Goal: Task Accomplishment & Management: Manage account settings

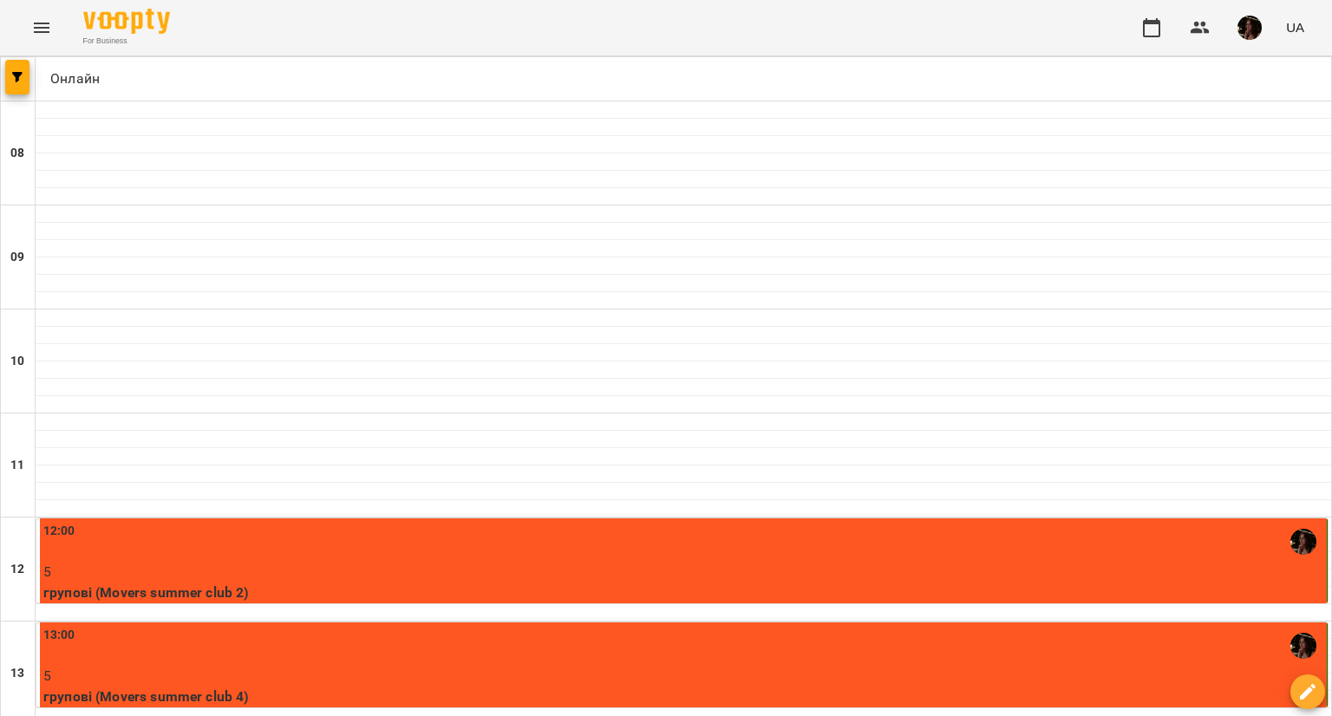
scroll to position [434, 0]
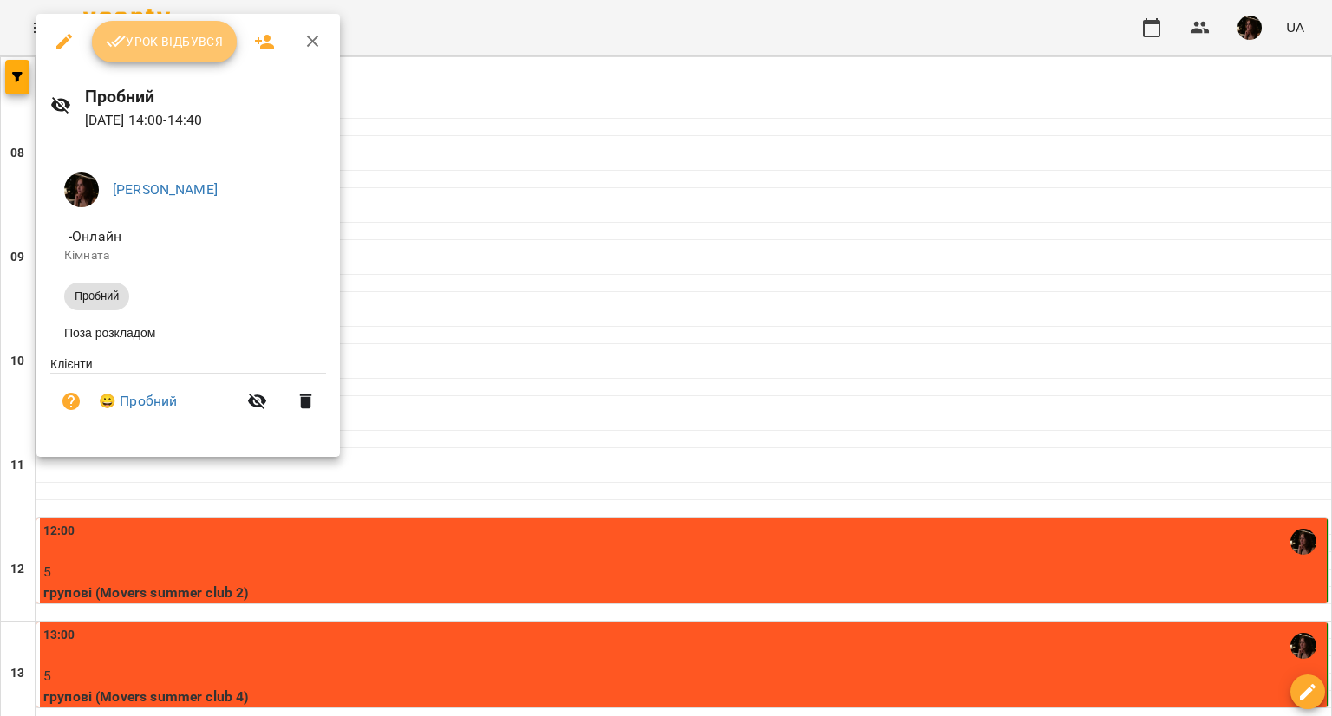
click at [154, 62] on button "Урок відбувся" at bounding box center [165, 42] width 146 height 42
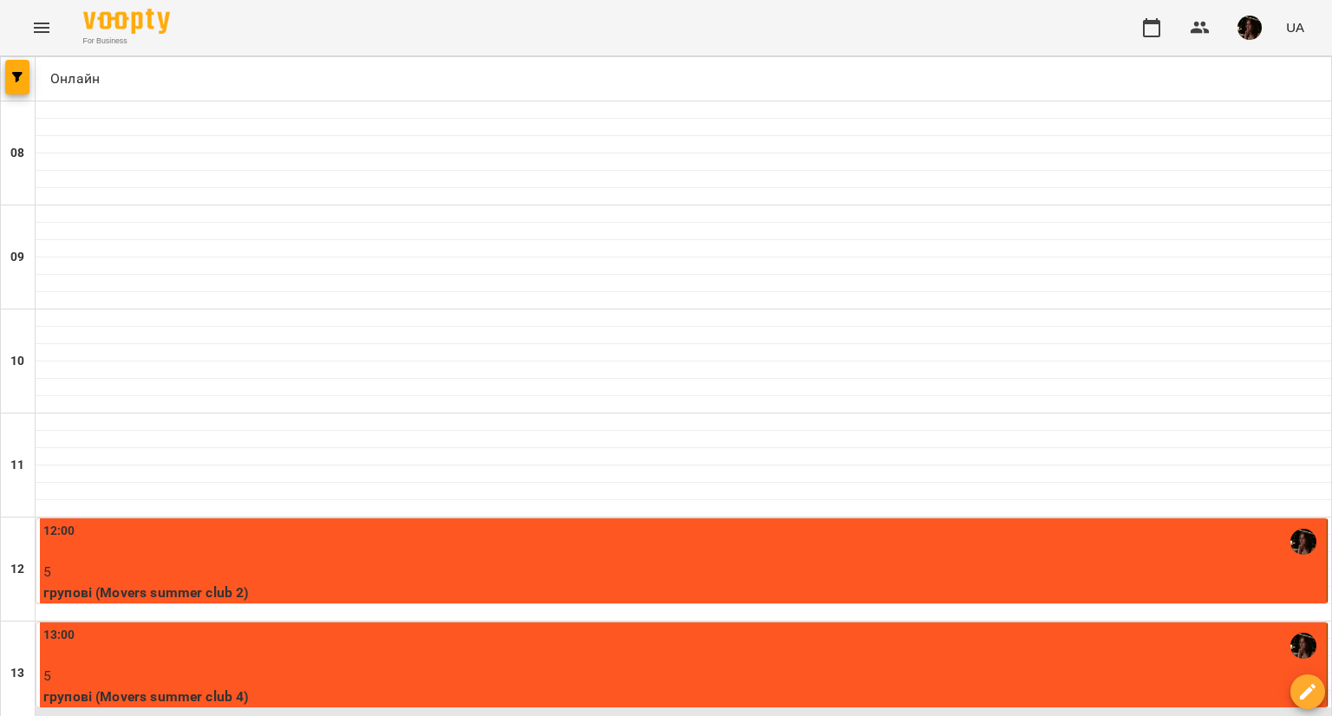
scroll to position [434, 0]
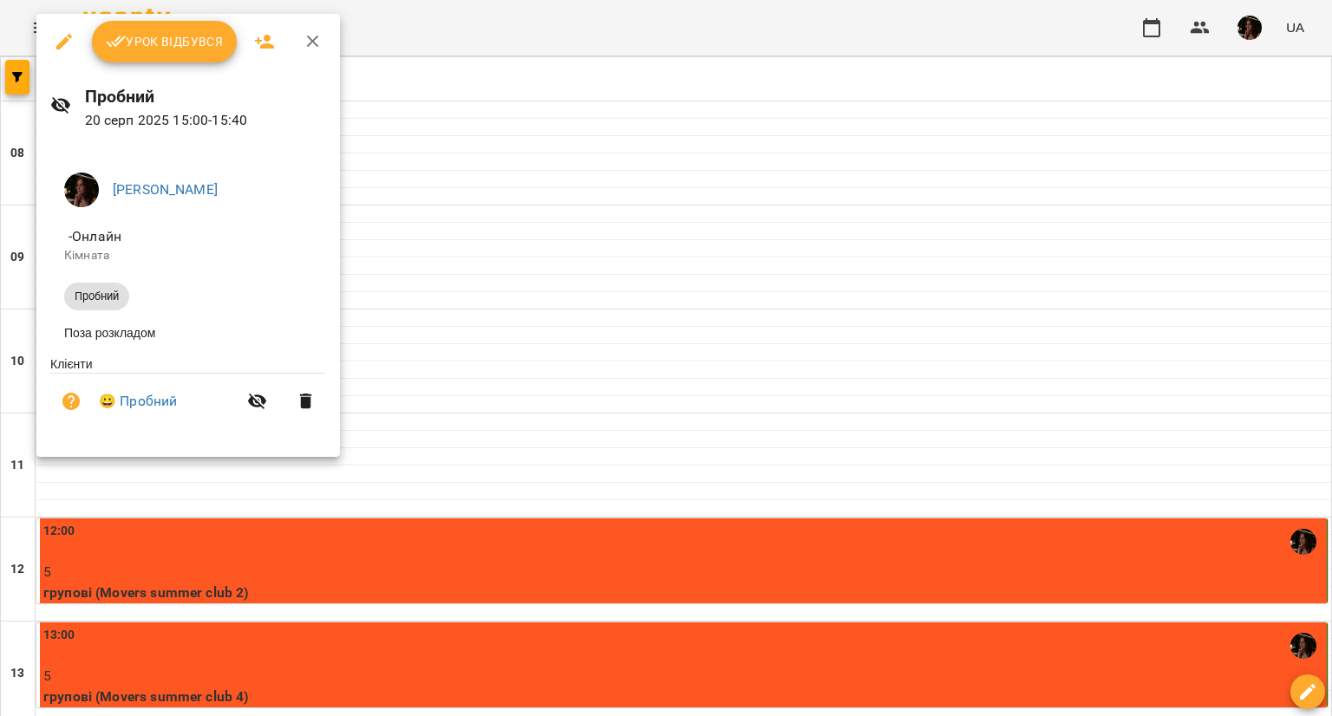
click at [146, 42] on span "Урок відбувся" at bounding box center [165, 41] width 118 height 21
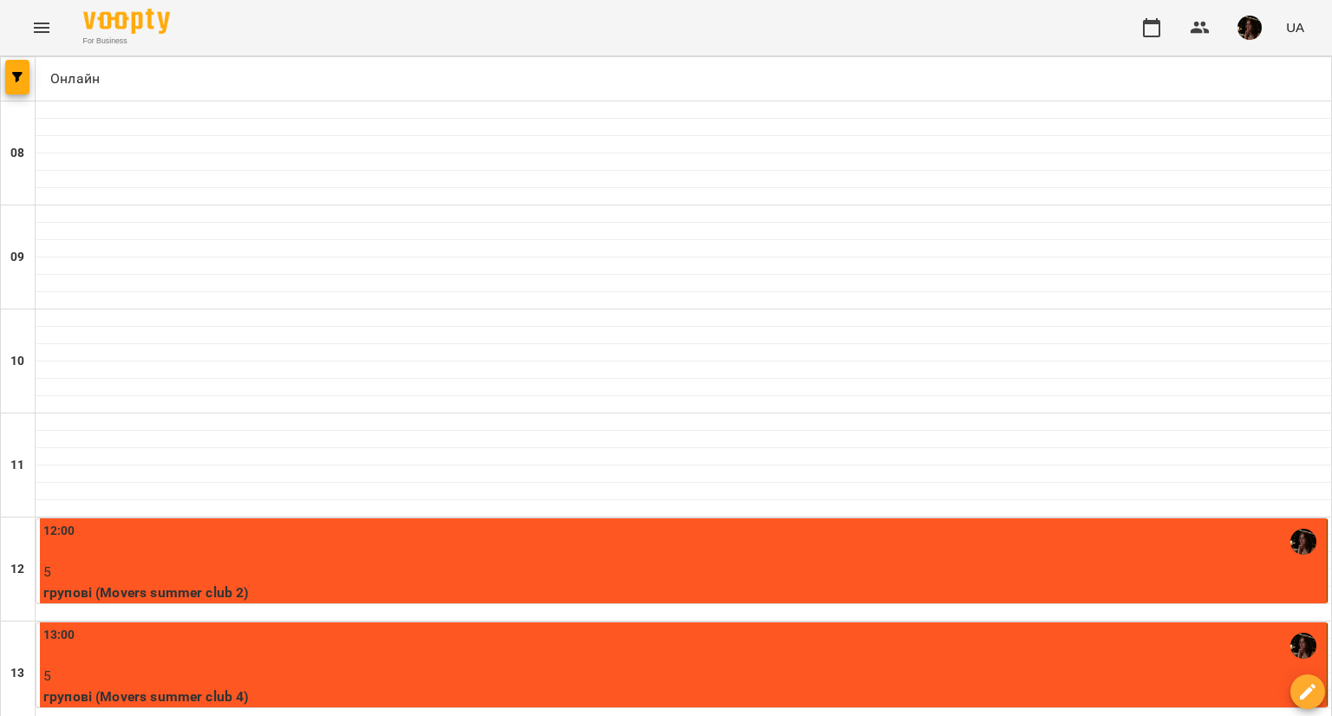
scroll to position [694, 0]
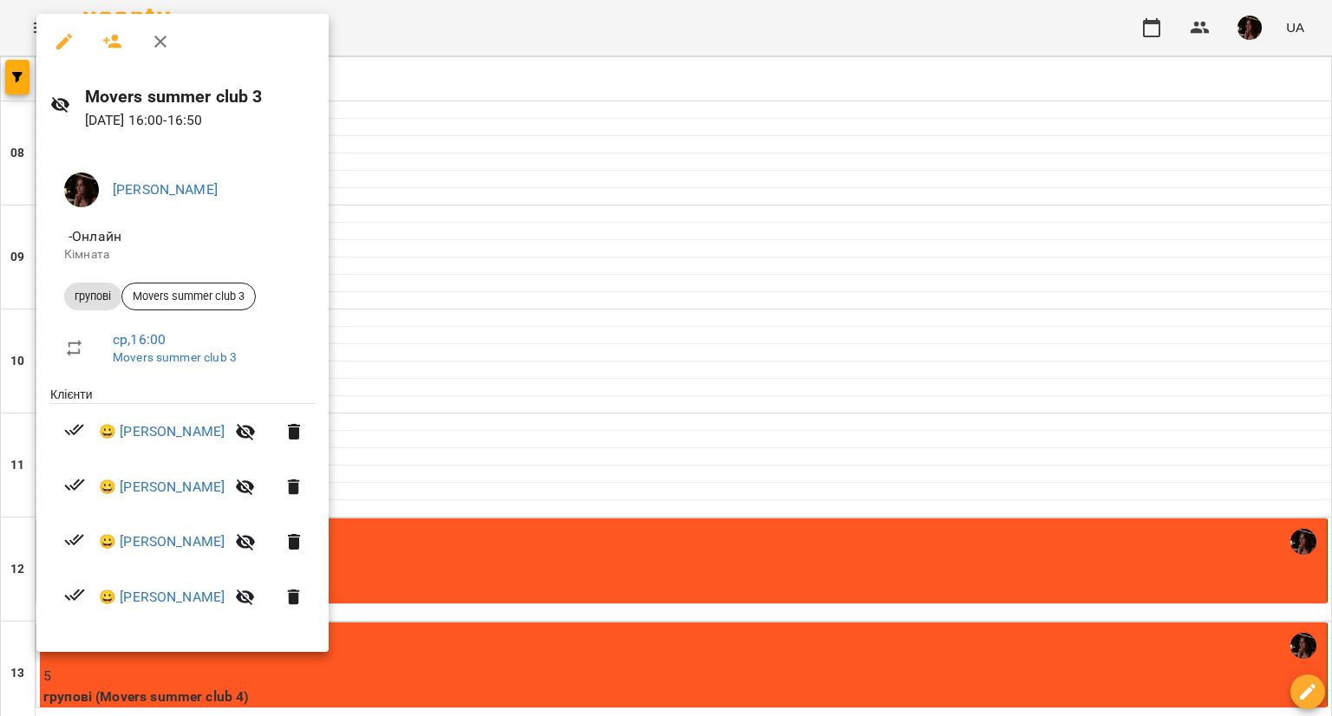
click at [500, 245] on div at bounding box center [666, 358] width 1332 height 716
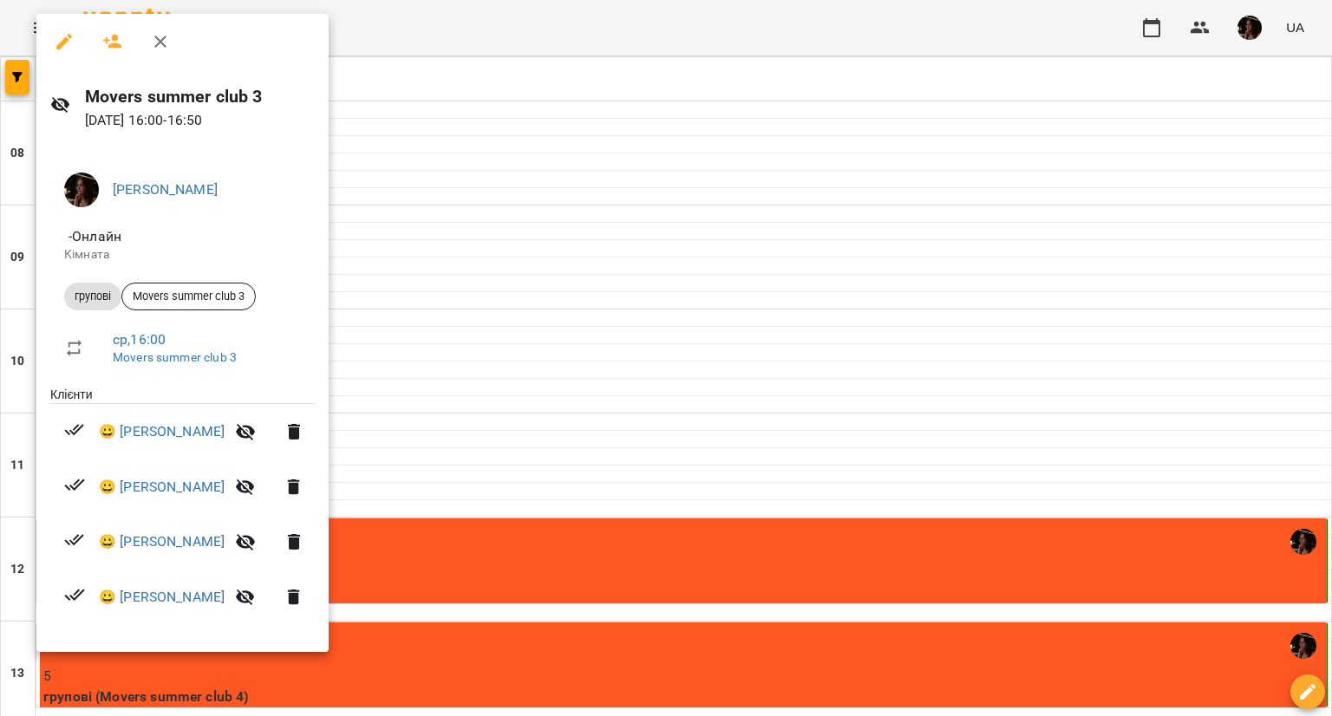
click at [493, 254] on div at bounding box center [666, 358] width 1332 height 716
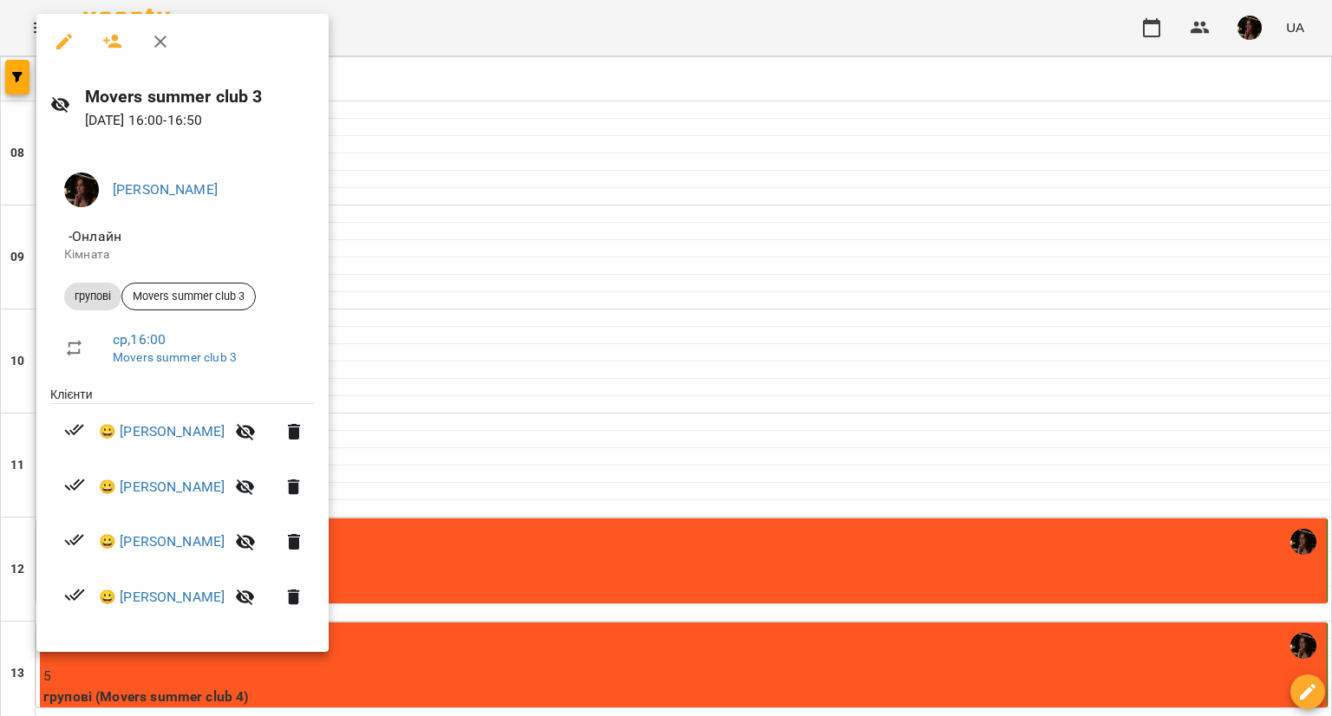
click at [760, 149] on div at bounding box center [666, 358] width 1332 height 716
